Goal: Navigation & Orientation: Find specific page/section

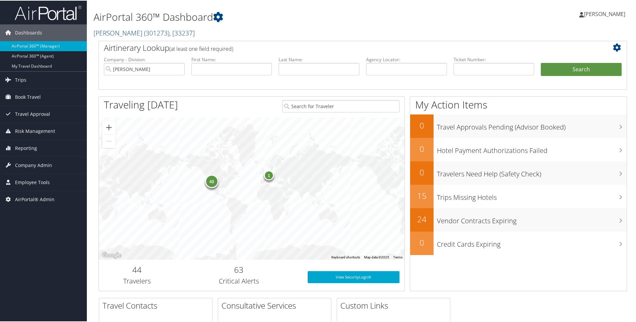
click at [144, 33] on span "( 301273 )" at bounding box center [156, 32] width 25 height 9
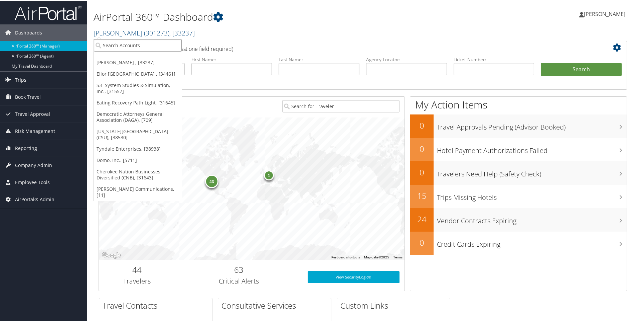
click at [130, 48] on input "search" at bounding box center [138, 44] width 88 height 12
type input "state of la"
drag, startPoint x: 126, startPoint y: 45, endPoint x: 102, endPoint y: 44, distance: 24.1
click at [102, 44] on input "state of la" at bounding box center [138, 44] width 88 height 12
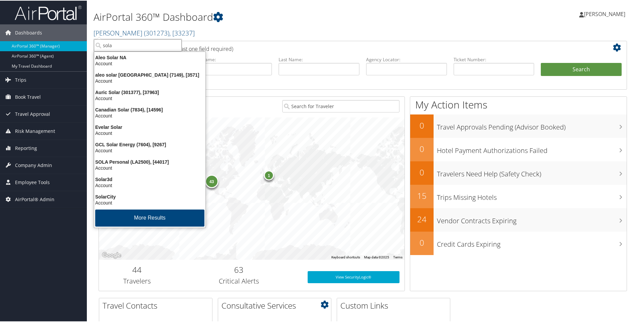
type input "sola"
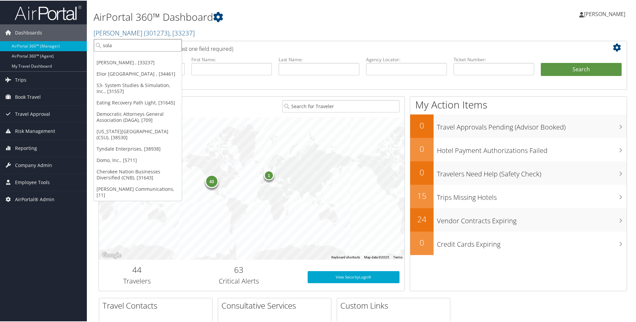
drag, startPoint x: 147, startPoint y: 44, endPoint x: 100, endPoint y: 45, distance: 47.5
click at [100, 45] on input "sola" at bounding box center [138, 44] width 88 height 12
type input "a"
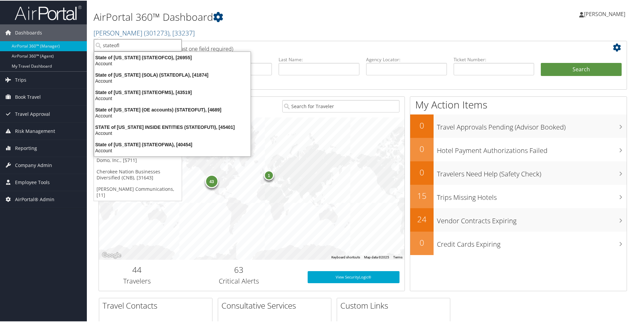
type input "stateofla"
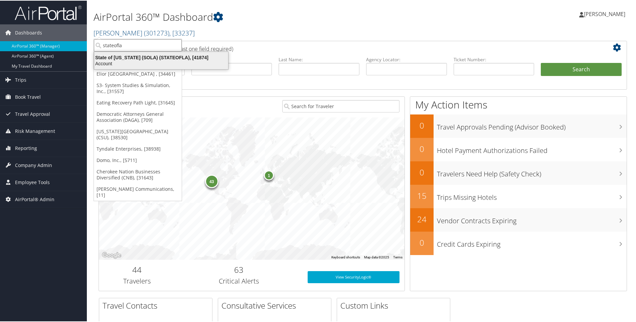
click at [149, 61] on div "Account" at bounding box center [161, 63] width 142 height 6
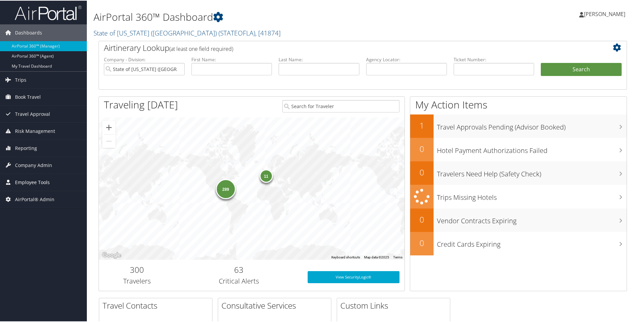
click at [36, 182] on span "Employee Tools" at bounding box center [32, 181] width 35 height 17
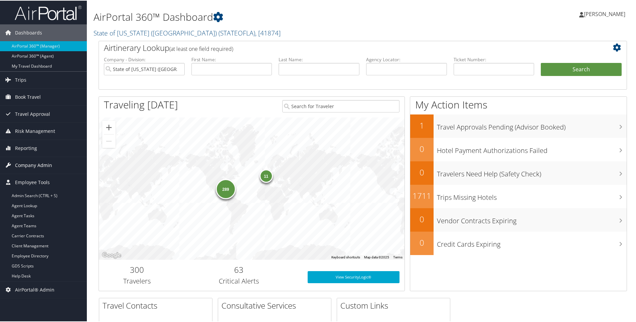
click at [33, 156] on span "Company Admin" at bounding box center [33, 164] width 37 height 17
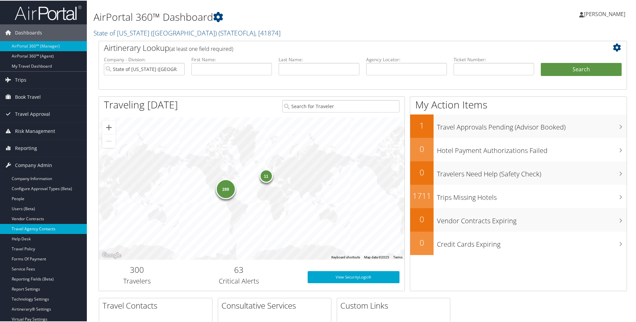
click at [30, 228] on link "Travel Agency Contacts" at bounding box center [43, 228] width 87 height 10
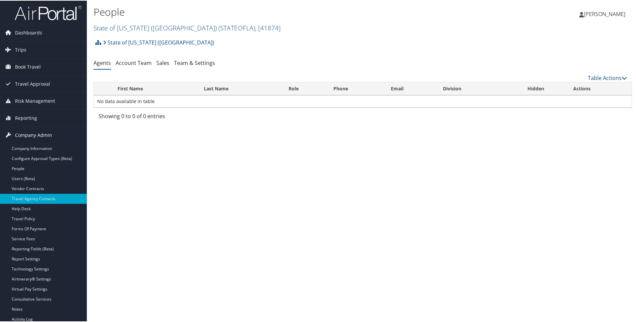
click at [12, 135] on icon at bounding box center [8, 134] width 10 height 10
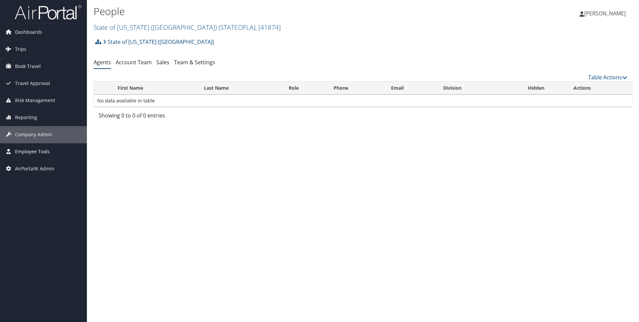
click at [23, 153] on span "Employee Tools" at bounding box center [32, 151] width 35 height 17
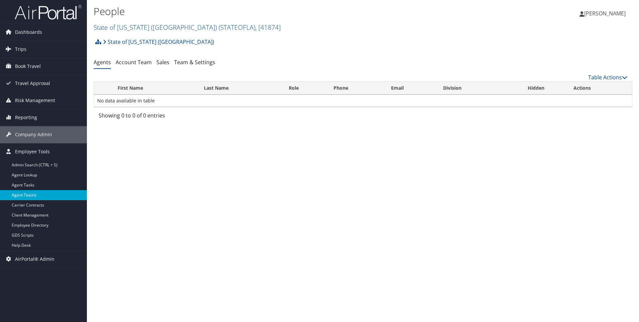
click at [29, 192] on link "Agent Teams" at bounding box center [43, 195] width 87 height 10
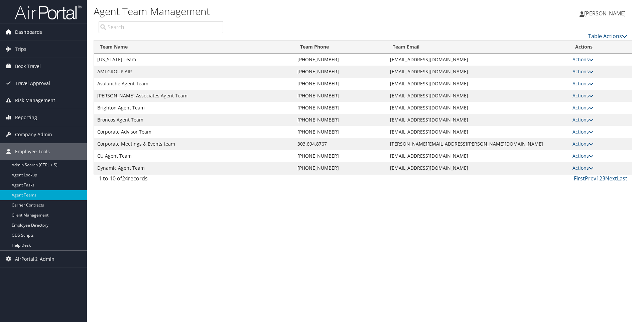
click at [37, 34] on span "Dashboards" at bounding box center [28, 32] width 27 height 17
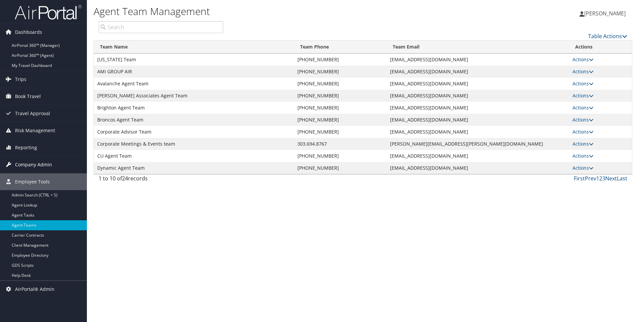
click at [32, 166] on span "Company Admin" at bounding box center [33, 164] width 37 height 17
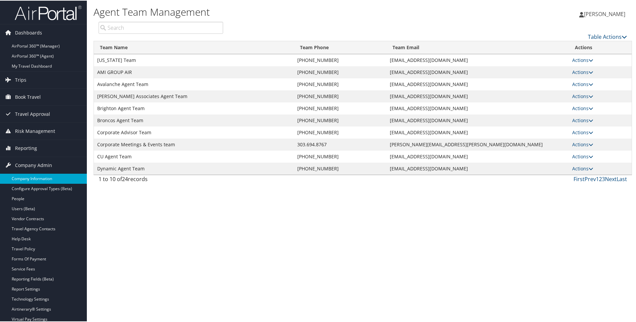
click at [32, 179] on link "Company Information" at bounding box center [43, 178] width 87 height 10
